Goal: Information Seeking & Learning: Learn about a topic

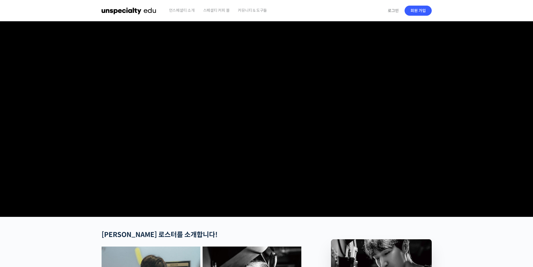
click at [185, 14] on span "언스페셜티 소개" at bounding box center [182, 10] width 26 height 21
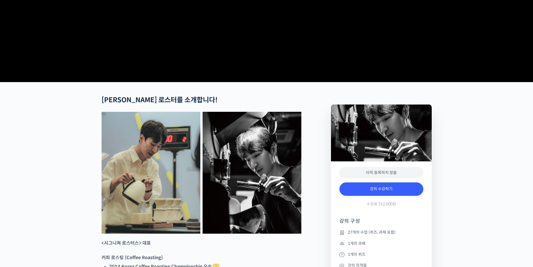
scroll to position [224, 0]
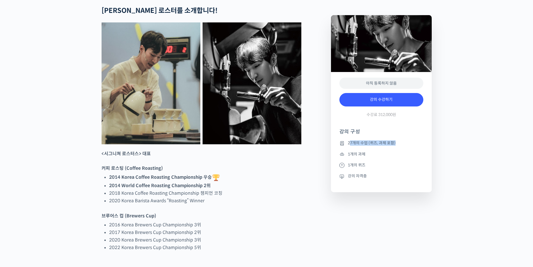
drag, startPoint x: 406, startPoint y: 167, endPoint x: 428, endPoint y: 172, distance: 22.8
click at [419, 169] on ul "27개의 수업 (퀴즈, 과제 포함) 1개의 과제 1개의 퀴즈 강의 자격증" at bounding box center [382, 166] width 84 height 52
drag, startPoint x: 428, startPoint y: 172, endPoint x: 423, endPoint y: 173, distance: 5.1
click at [428, 173] on div "아직 등록하지 않음 강의 수강하기 수강료 312,000원 강의 구성 27개의 수업 (퀴즈, 과제 포함) 1개의 과제 1개의 퀴즈 강의 자격증" at bounding box center [381, 132] width 101 height 120
click at [360, 157] on li "1개의 과제" at bounding box center [382, 154] width 84 height 7
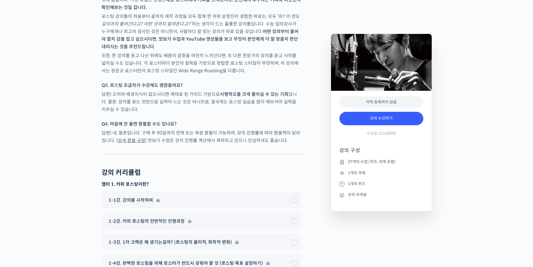
scroll to position [2604, 0]
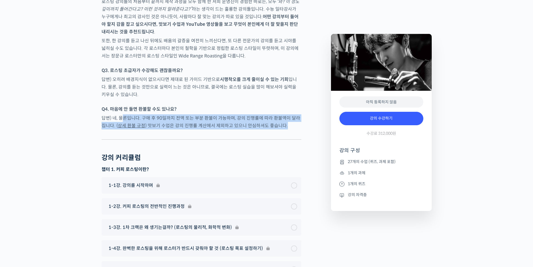
drag, startPoint x: 123, startPoint y: 103, endPoint x: 283, endPoint y: 113, distance: 161.0
click at [280, 114] on p "답변) 네, 물론입니다. 구매 후 90일까지 전액 또는 부분 환불이 가능하며, 강의 진행률에 따라 환불액이 달라집니다. ( 상세 환불 규정 )…" at bounding box center [202, 121] width 200 height 15
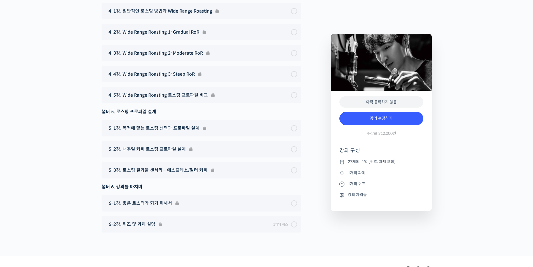
scroll to position [3208, 0]
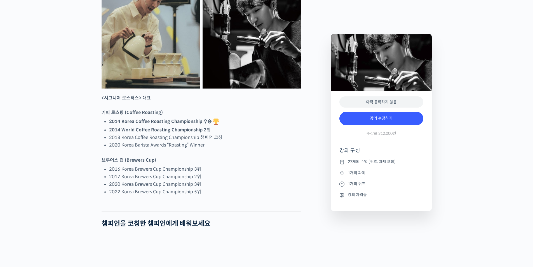
scroll to position [280, 0]
click at [209, 124] on strong "2014 Korea Coffee Roasting Championship 우승" at bounding box center [164, 121] width 111 height 6
drag, startPoint x: 121, startPoint y: 148, endPoint x: 210, endPoint y: 148, distance: 89.0
click at [210, 132] on strong "2014 World Coffee Roasting Championship 2위" at bounding box center [160, 130] width 102 height 6
drag, startPoint x: 115, startPoint y: 158, endPoint x: 225, endPoint y: 159, distance: 109.2
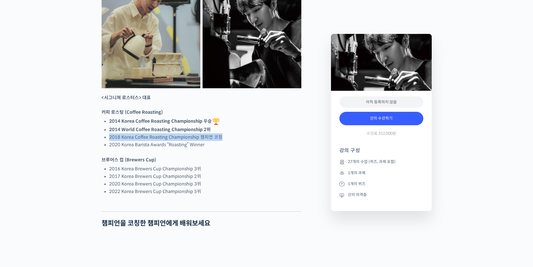
click at [225, 141] on li "2018 Korea Coffee Roasting Championship 챔피언 코칭" at bounding box center [205, 137] width 192 height 8
click at [222, 148] on li "2020 Korea Barista Awards “Roasting” Winner" at bounding box center [205, 145] width 192 height 8
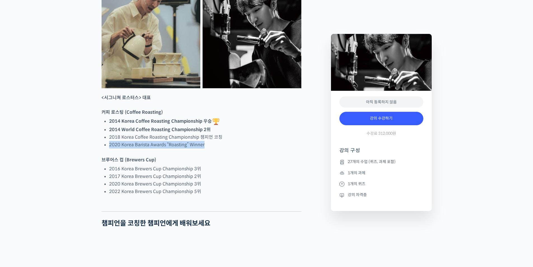
drag, startPoint x: 111, startPoint y: 166, endPoint x: 213, endPoint y: 165, distance: 102.5
click at [211, 148] on li "2020 Korea Barista Awards “Roasting” Winner" at bounding box center [205, 145] width 192 height 8
click at [218, 148] on li "2020 Korea Barista Awards “Roasting” Winner" at bounding box center [205, 145] width 192 height 8
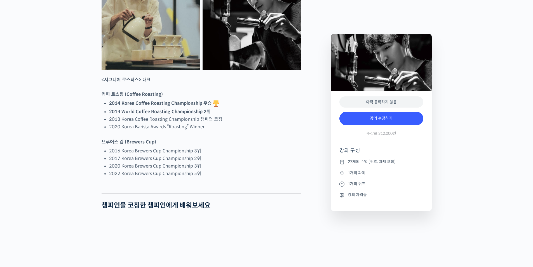
scroll to position [308, 0]
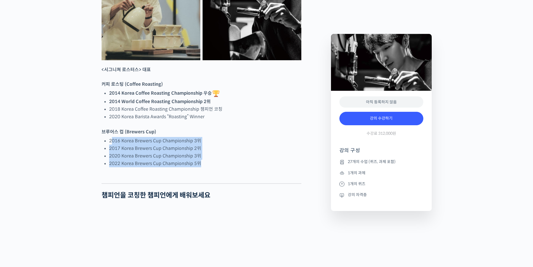
drag, startPoint x: 111, startPoint y: 160, endPoint x: 224, endPoint y: 193, distance: 117.7
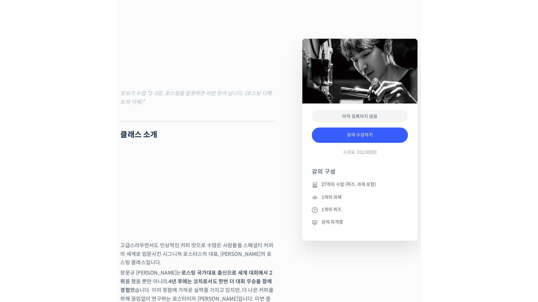
scroll to position [476, 0]
